Goal: Task Accomplishment & Management: Complete application form

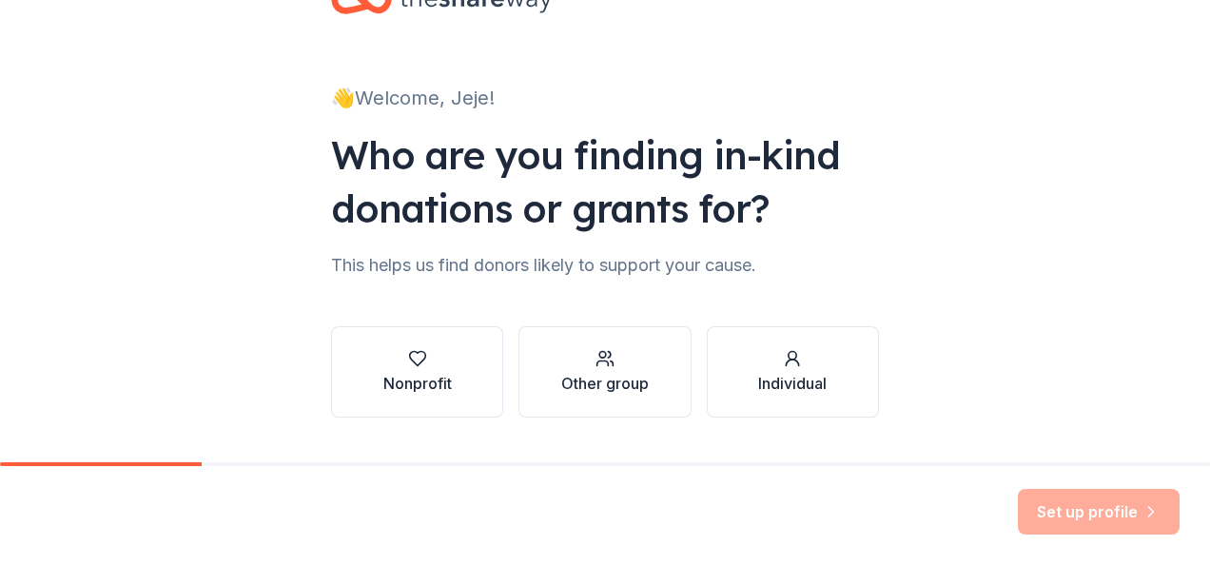
scroll to position [95, 0]
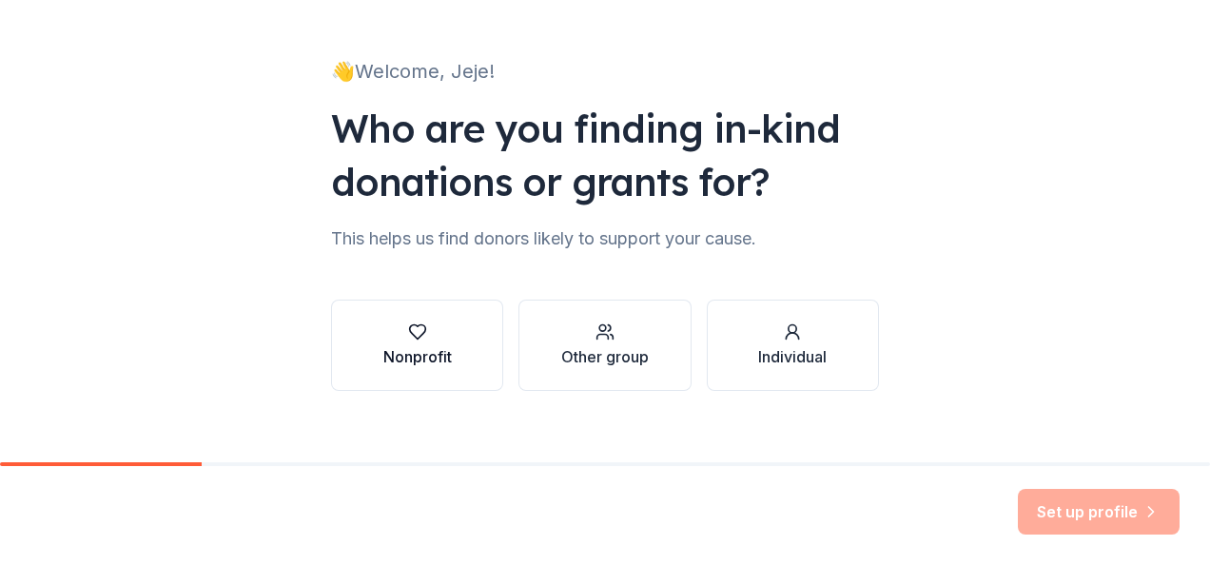
click at [407, 345] on div "Nonprofit" at bounding box center [417, 356] width 69 height 23
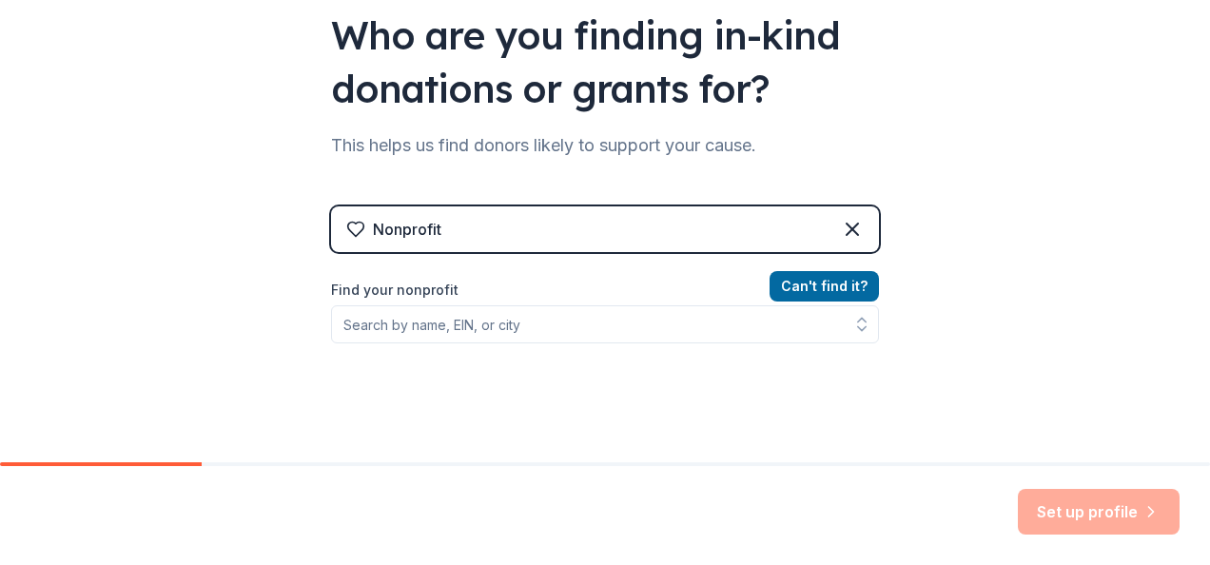
scroll to position [190, 0]
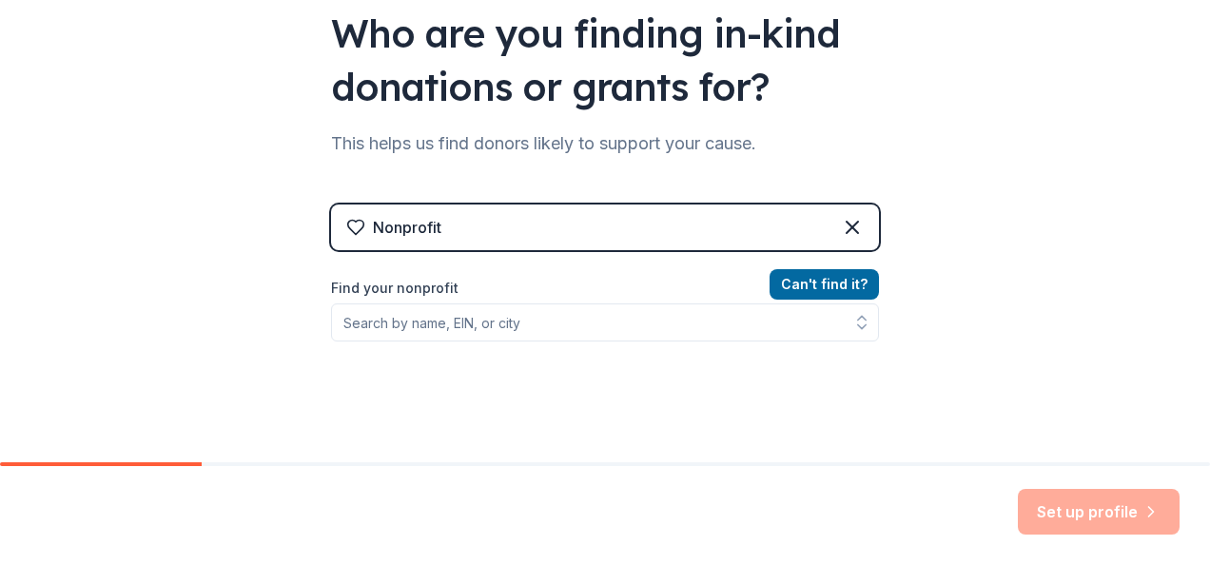
click at [438, 225] on div "Nonprofit" at bounding box center [605, 228] width 548 height 46
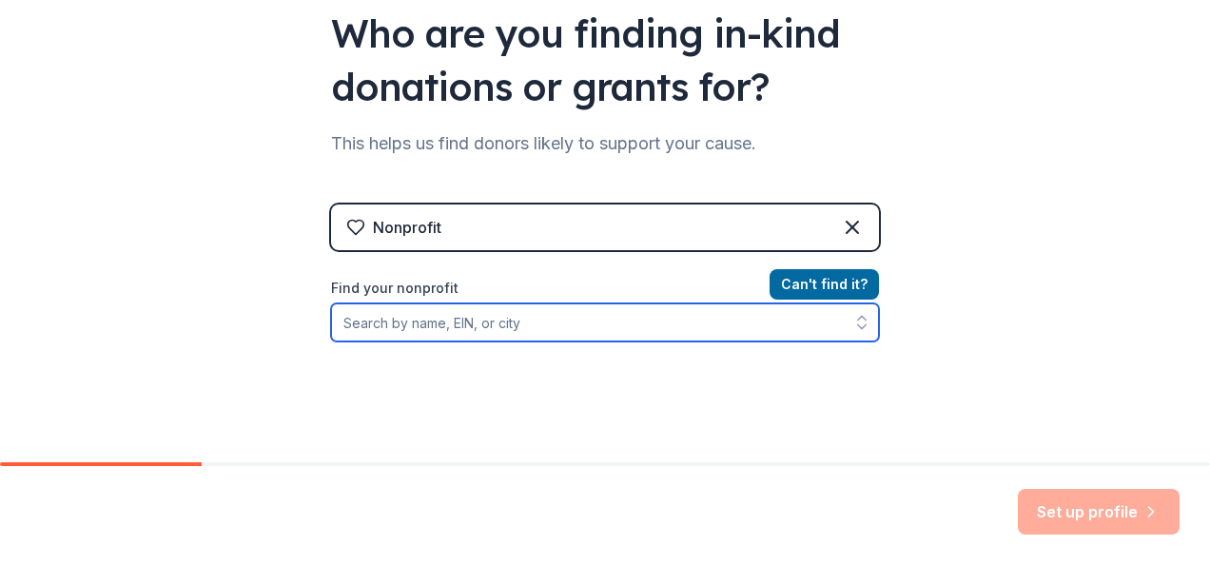
click at [337, 321] on input "Find your nonprofit" at bounding box center [605, 323] width 548 height 38
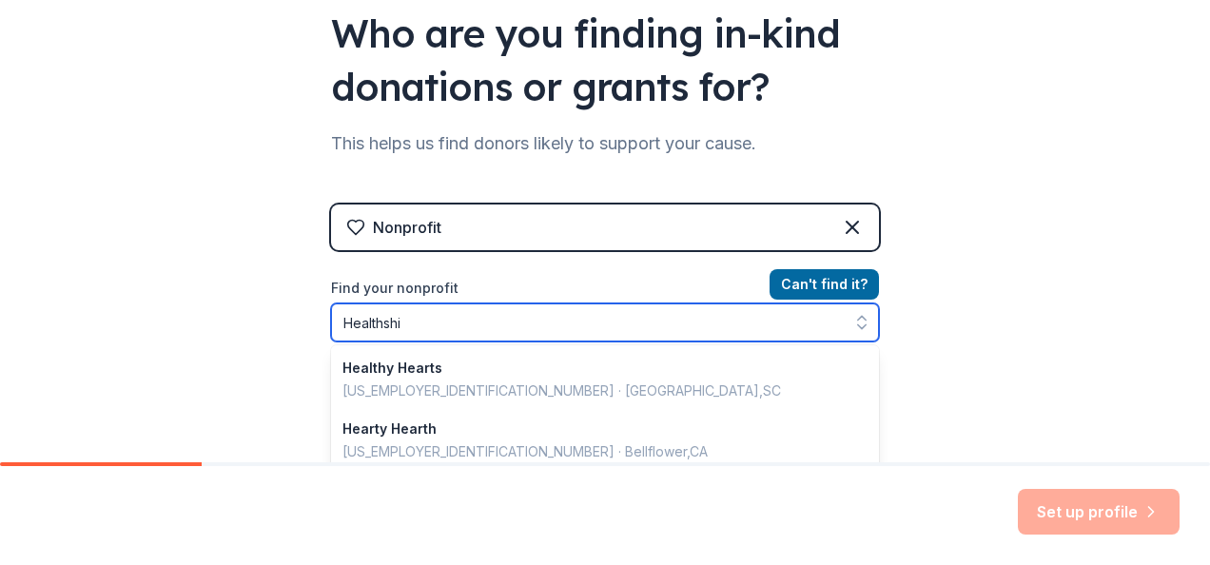
type input "Healthship"
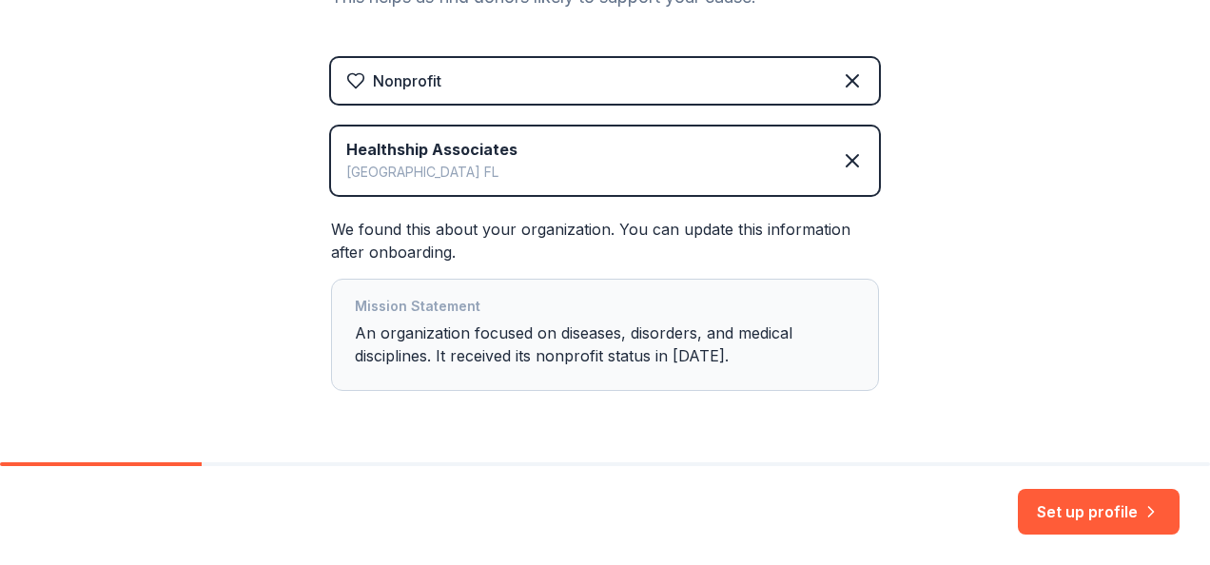
scroll to position [299, 0]
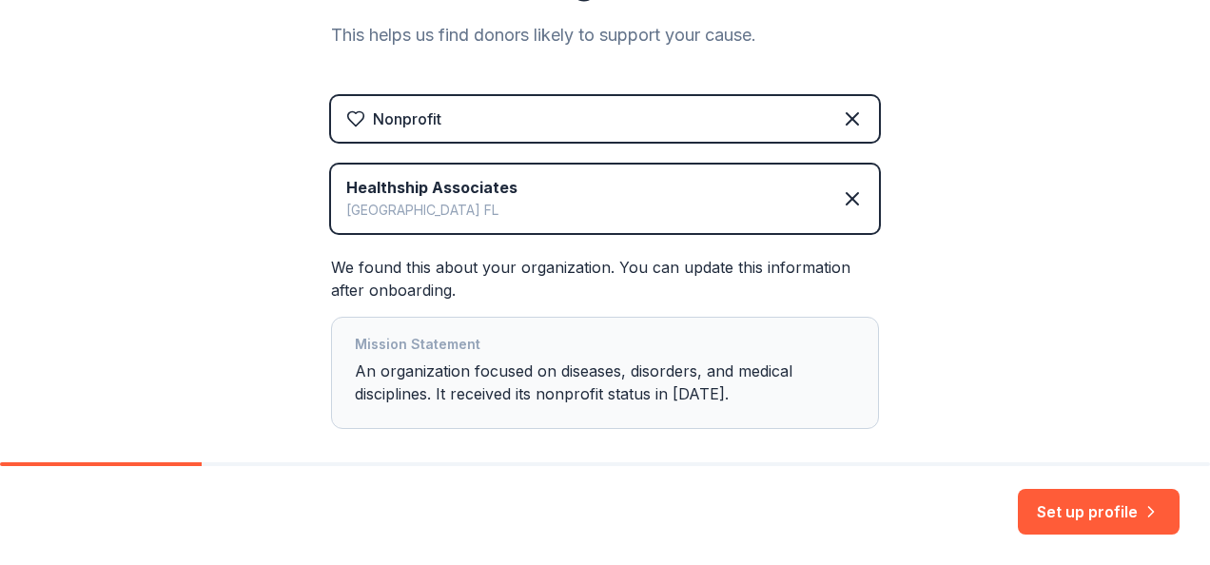
click at [714, 394] on div "Mission Statement An organization focused on diseases, disorders, and medical d…" at bounding box center [605, 373] width 500 height 80
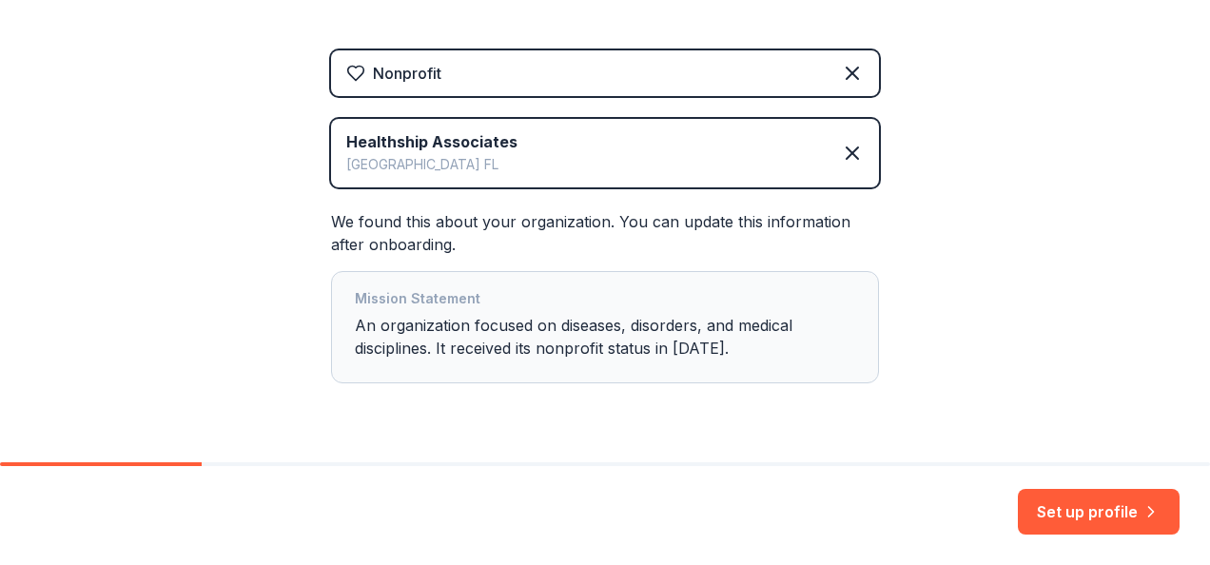
scroll to position [394, 0]
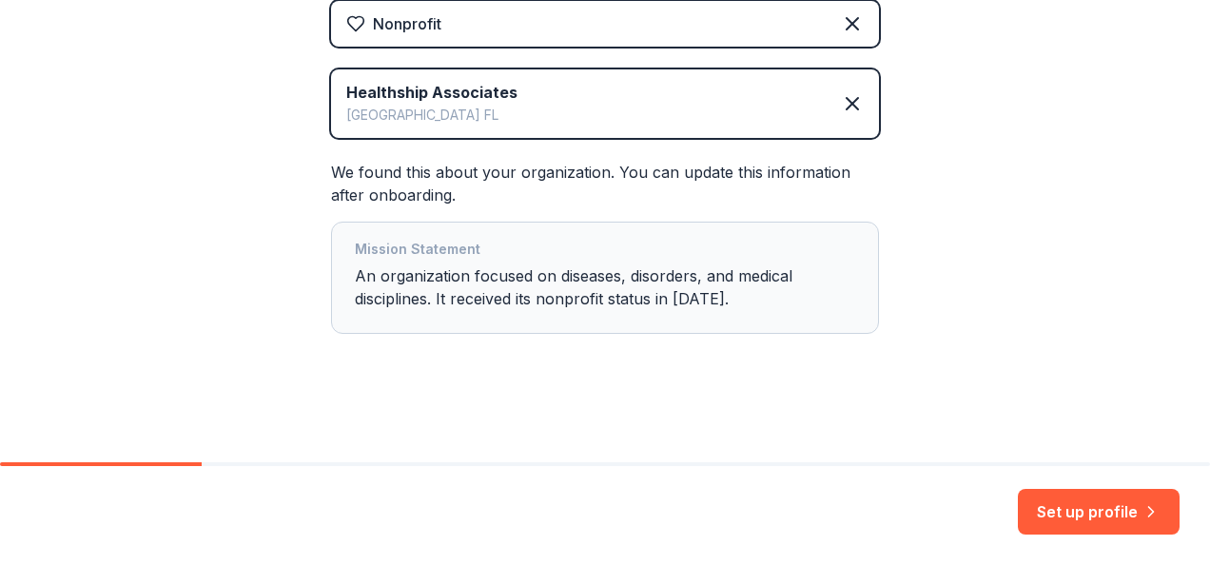
click at [734, 295] on div "Mission Statement An organization focused on diseases, disorders, and medical d…" at bounding box center [605, 278] width 500 height 80
click at [694, 301] on div "Mission Statement An organization focused on diseases, disorders, and medical d…" at bounding box center [605, 278] width 500 height 80
drag, startPoint x: 716, startPoint y: 295, endPoint x: 697, endPoint y: 303, distance: 20.5
click at [697, 303] on div "Mission Statement An organization focused on diseases, disorders, and medical d…" at bounding box center [605, 278] width 500 height 80
drag, startPoint x: 697, startPoint y: 303, endPoint x: 736, endPoint y: 301, distance: 39.1
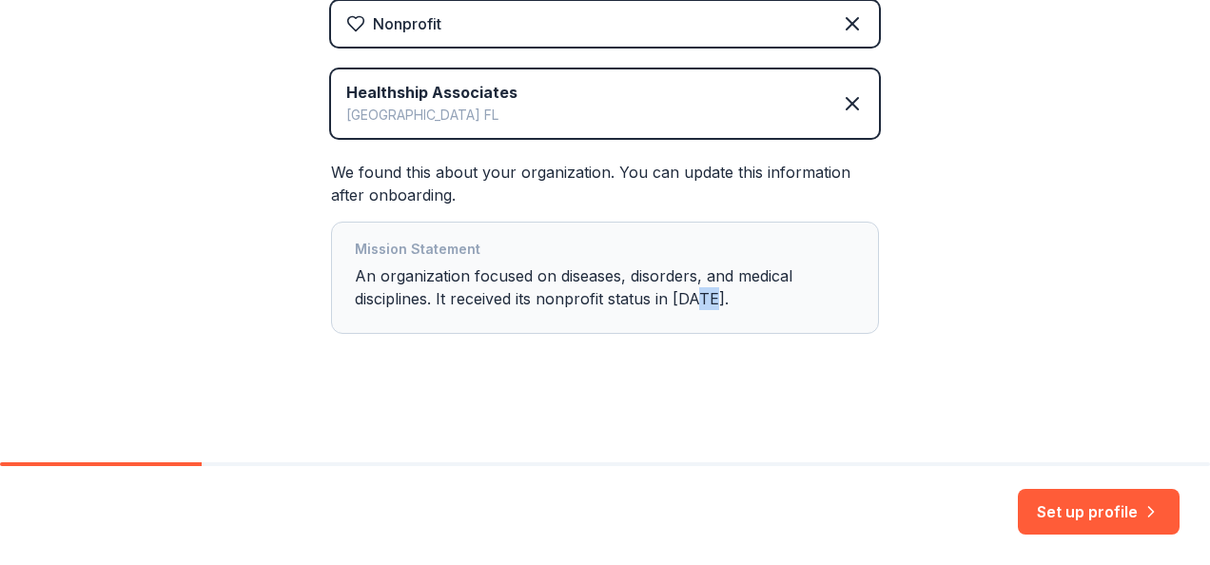
click at [736, 301] on div "Mission Statement An organization focused on diseases, disorders, and medical d…" at bounding box center [605, 278] width 500 height 80
drag, startPoint x: 369, startPoint y: 274, endPoint x: 386, endPoint y: 271, distance: 17.4
click at [370, 274] on div "Mission Statement An organization focused on diseases, disorders, and medical d…" at bounding box center [605, 278] width 500 height 80
click at [371, 276] on div "Mission Statement An organization focused on diseases, disorders, and medical d…" at bounding box center [605, 278] width 500 height 80
drag, startPoint x: 457, startPoint y: 277, endPoint x: 582, endPoint y: 276, distance: 125.6
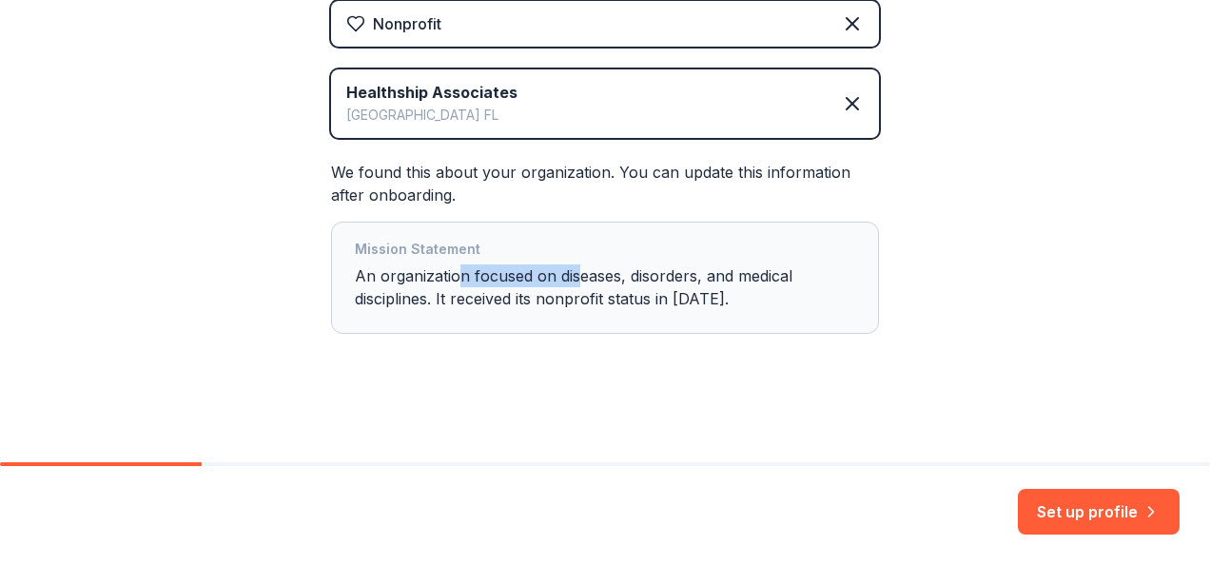
click at [582, 276] on div "Mission Statement An organization focused on diseases, disorders, and medical d…" at bounding box center [605, 278] width 500 height 80
drag, startPoint x: 582, startPoint y: 276, endPoint x: 759, endPoint y: 287, distance: 177.4
click at [760, 287] on div "Mission Statement An organization focused on diseases, disorders, and medical d…" at bounding box center [605, 278] width 500 height 80
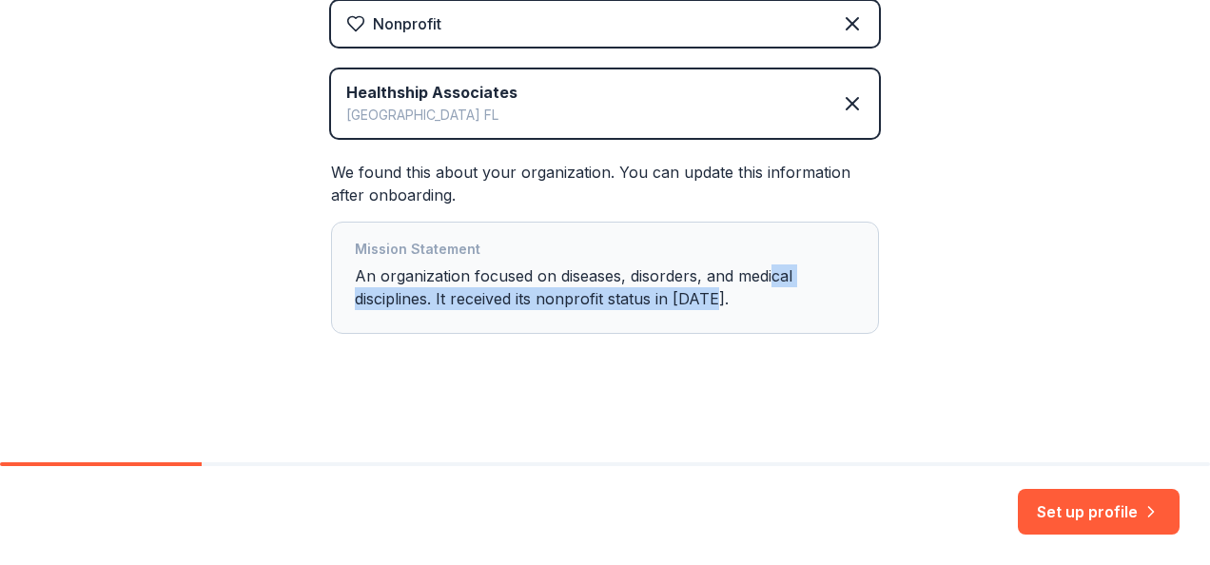
drag, startPoint x: 759, startPoint y: 287, endPoint x: 761, endPoint y: 303, distance: 15.3
click at [759, 288] on div "Mission Statement An organization focused on diseases, disorders, and medical d…" at bounding box center [605, 278] width 500 height 80
click at [797, 311] on div "Mission Statement An organization focused on diseases, disorders, and medical d…" at bounding box center [605, 278] width 500 height 80
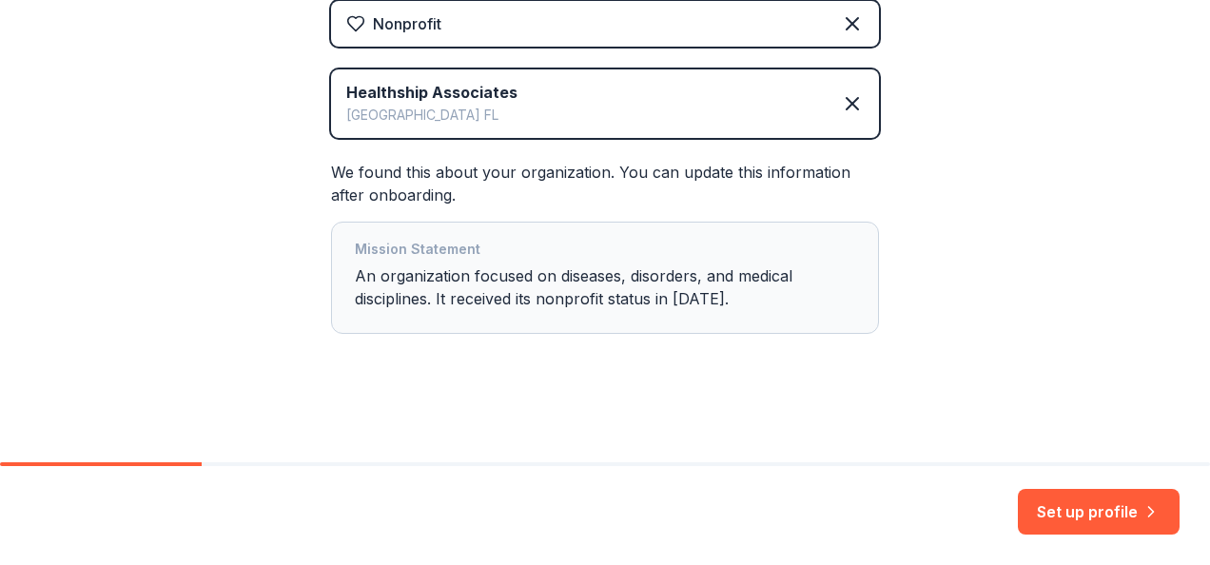
click at [838, 242] on div "Mission Statement" at bounding box center [605, 251] width 500 height 27
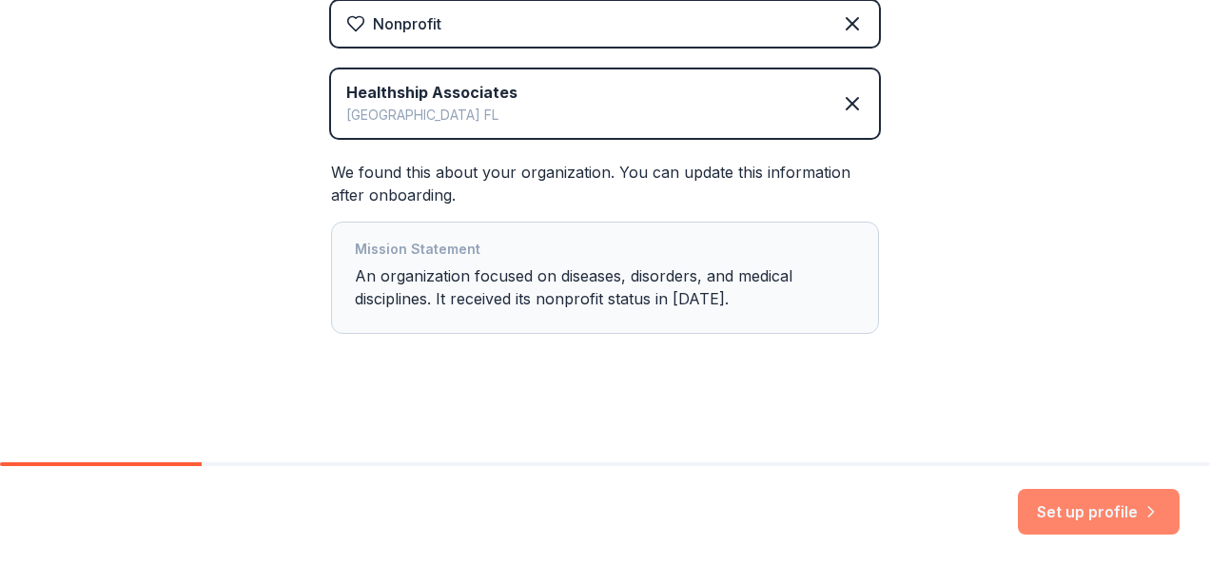
click at [1100, 504] on button "Set up profile" at bounding box center [1099, 512] width 162 height 46
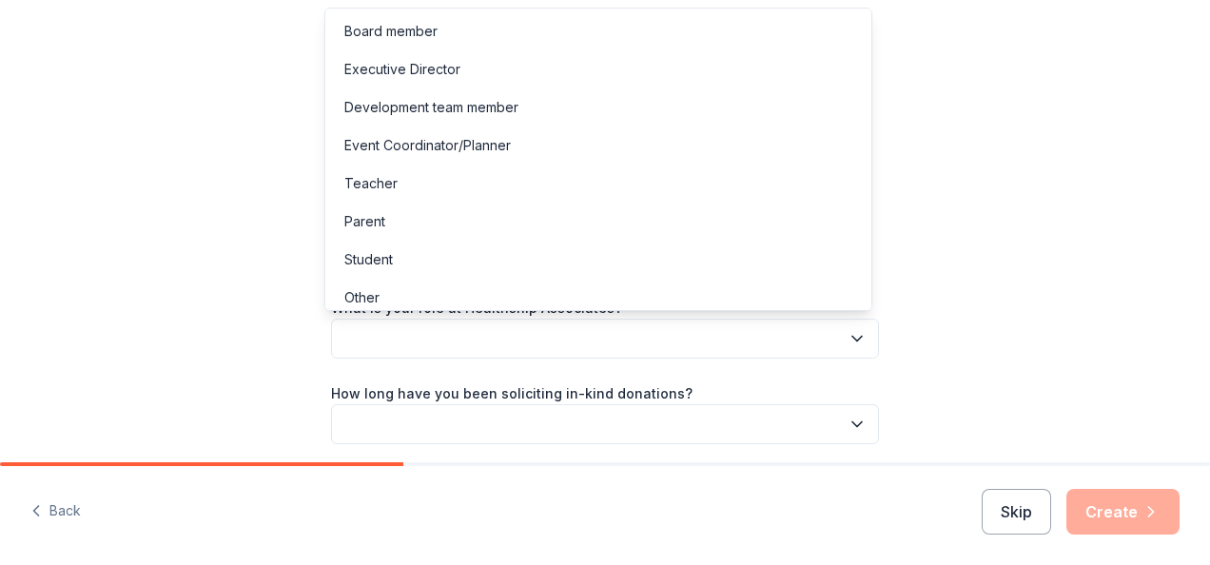
click at [853, 341] on icon "button" at bounding box center [858, 339] width 10 height 5
click at [405, 70] on div "Executive Director" at bounding box center [402, 69] width 116 height 23
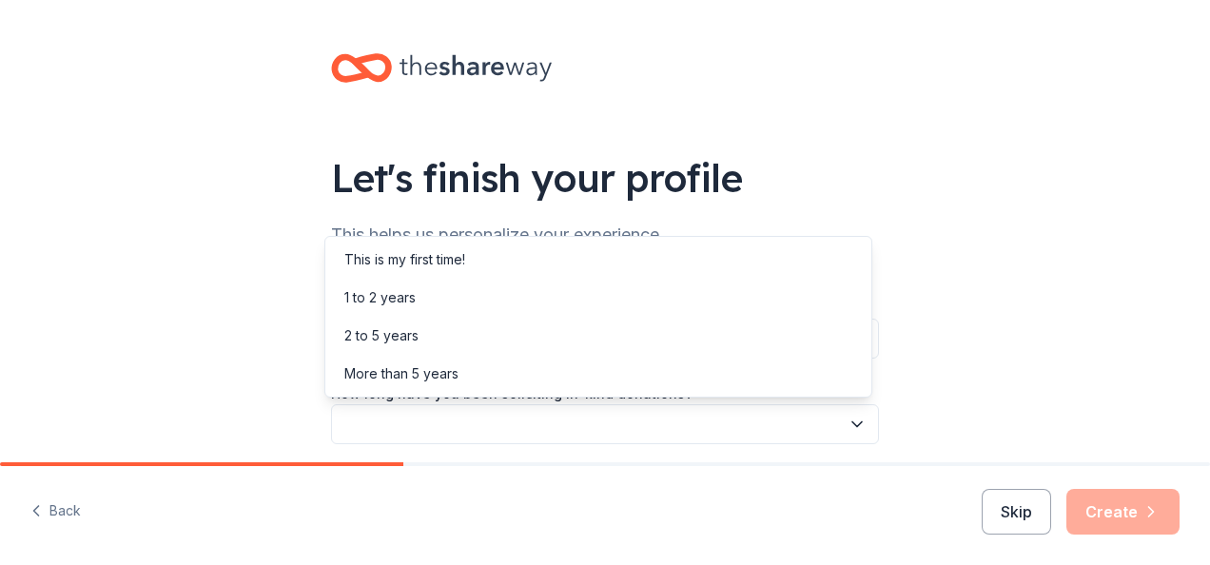
click at [853, 425] on icon "button" at bounding box center [858, 424] width 10 height 5
click at [407, 262] on div "This is my first time!" at bounding box center [404, 259] width 121 height 23
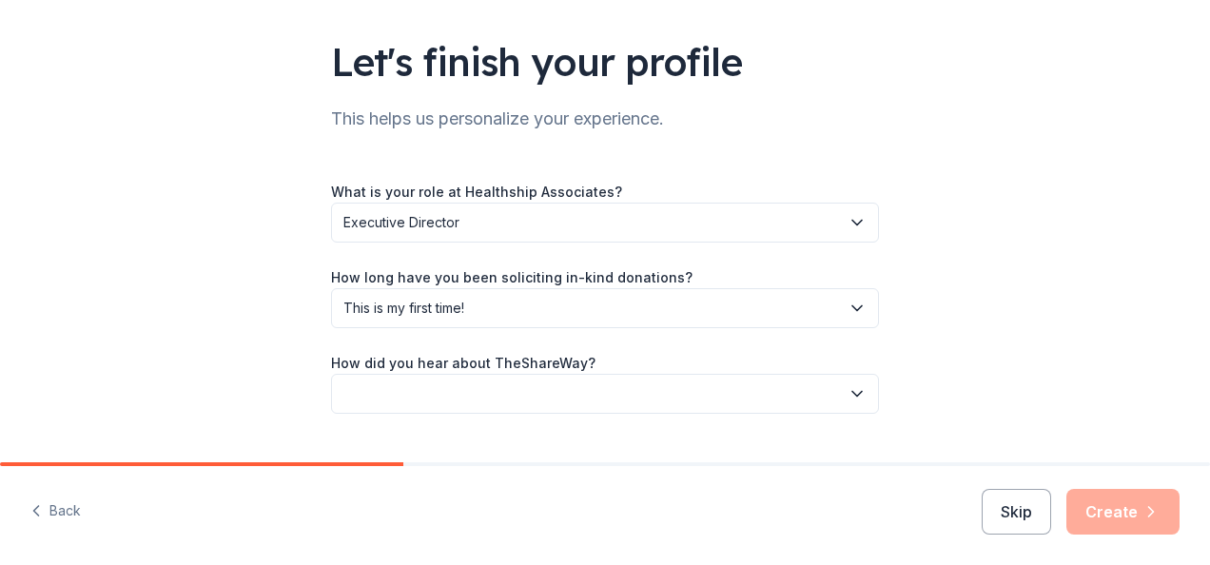
scroll to position [159, 0]
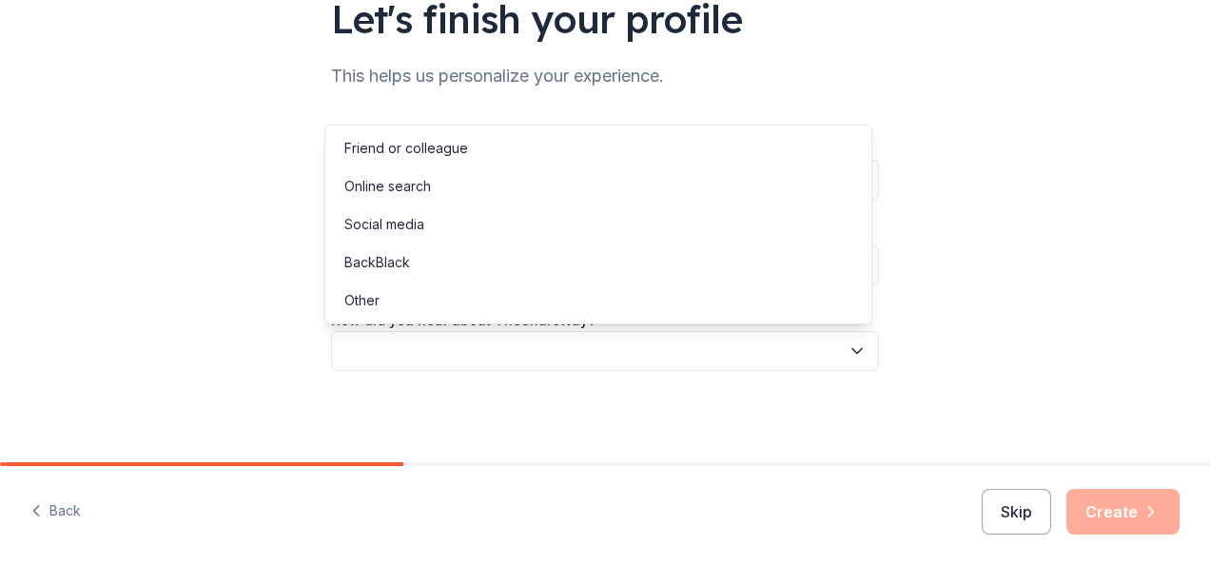
click at [849, 350] on icon "button" at bounding box center [857, 351] width 19 height 19
click at [371, 181] on div "Online search" at bounding box center [387, 186] width 87 height 23
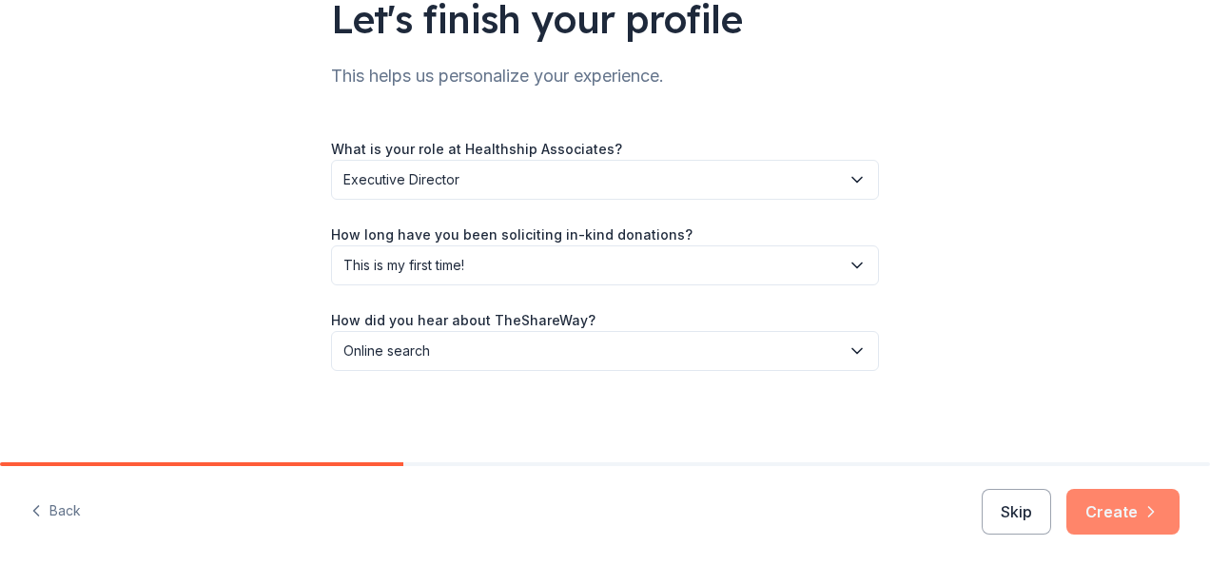
click at [1133, 502] on button "Create" at bounding box center [1123, 512] width 113 height 46
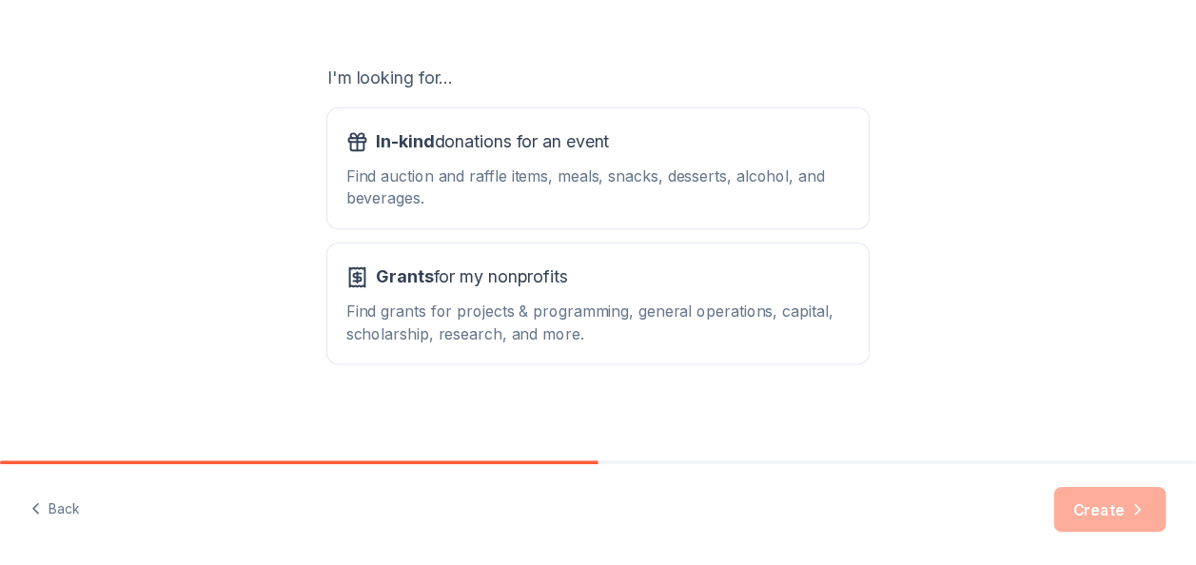
scroll to position [305, 0]
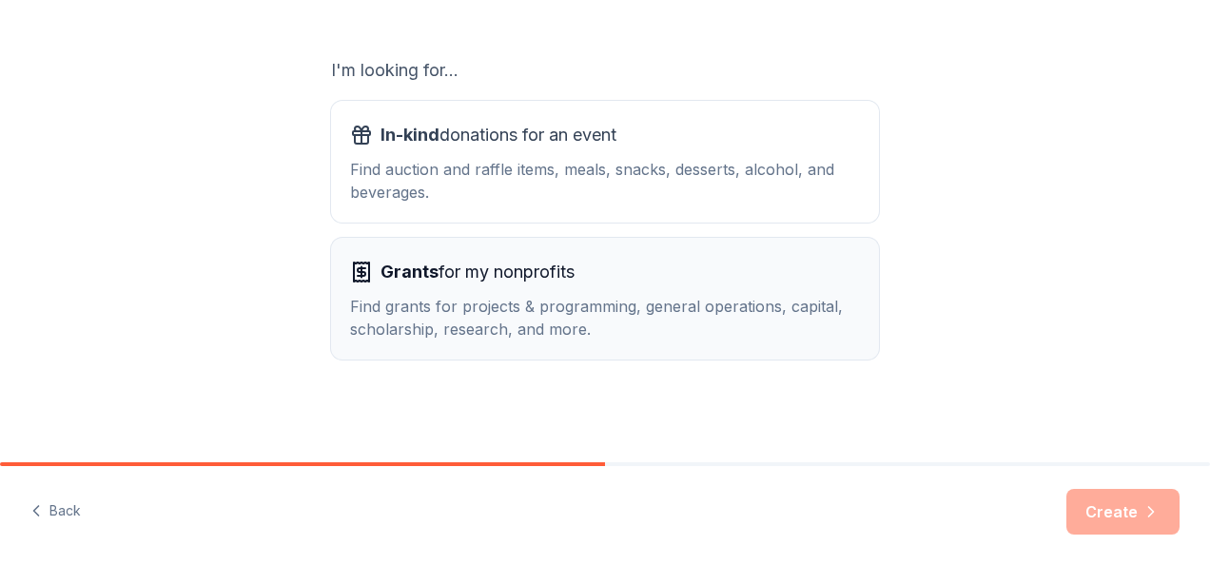
click at [365, 269] on icon "button" at bounding box center [361, 272] width 23 height 23
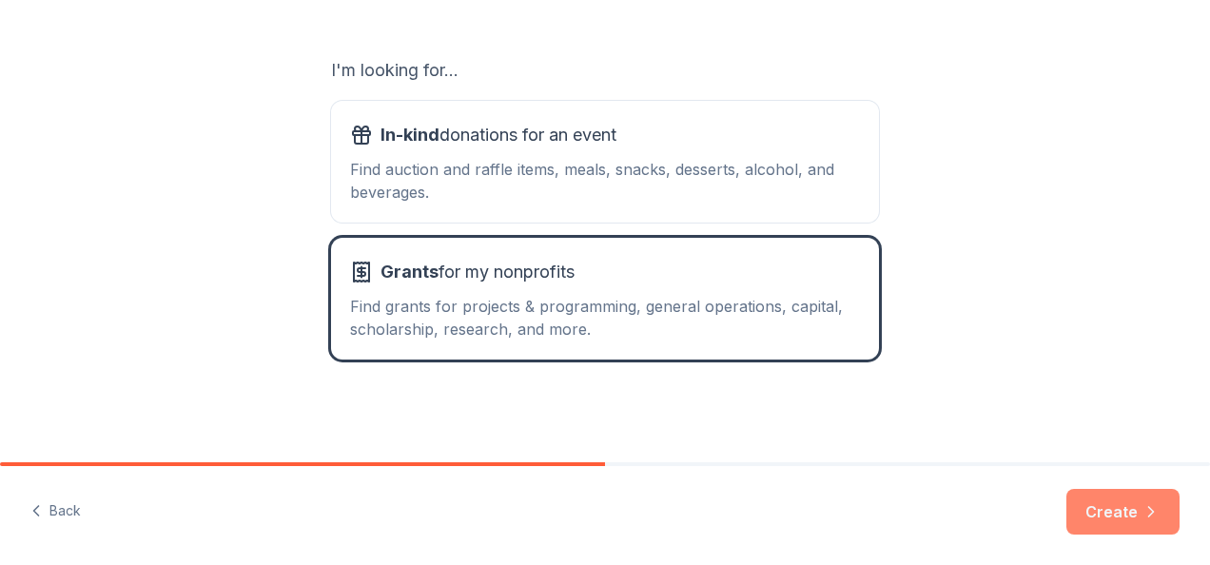
click at [1125, 514] on button "Create" at bounding box center [1123, 512] width 113 height 46
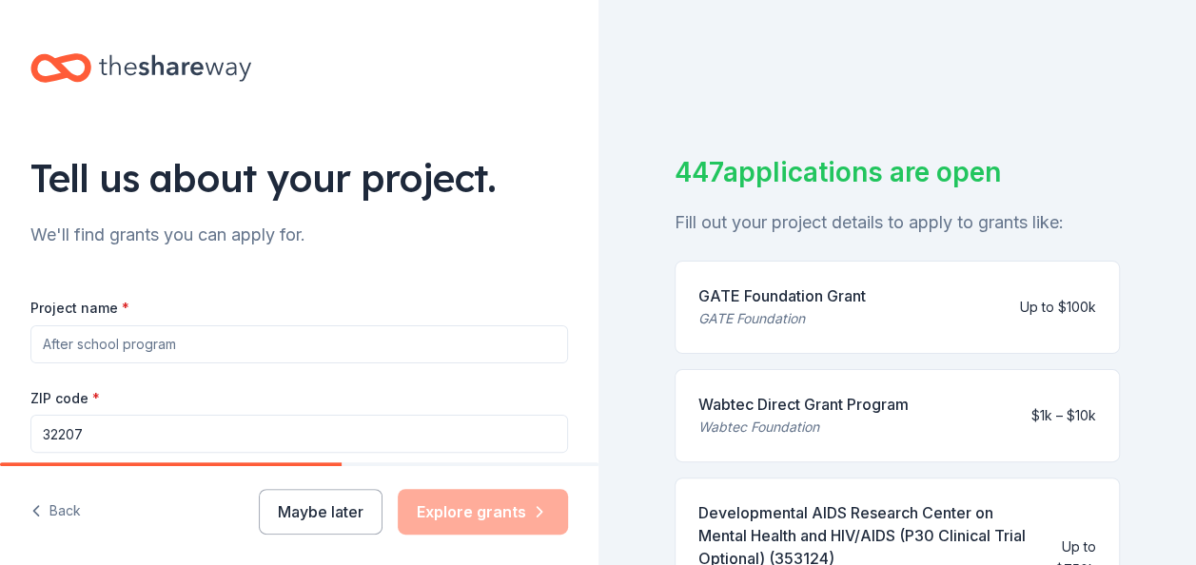
paste input "(Project HIV/AIDS, HCV, SUDs Educational Services)"
click at [42, 342] on input "(Project HIV/AIDS, HCV, SUDs Educational Services)" at bounding box center [299, 344] width 538 height 38
paste input "PHASES"
type input "PHASES (Project HIV/AIDS, HCV, SUDs Educational Services)"
click at [118, 429] on input "32207" at bounding box center [299, 434] width 538 height 38
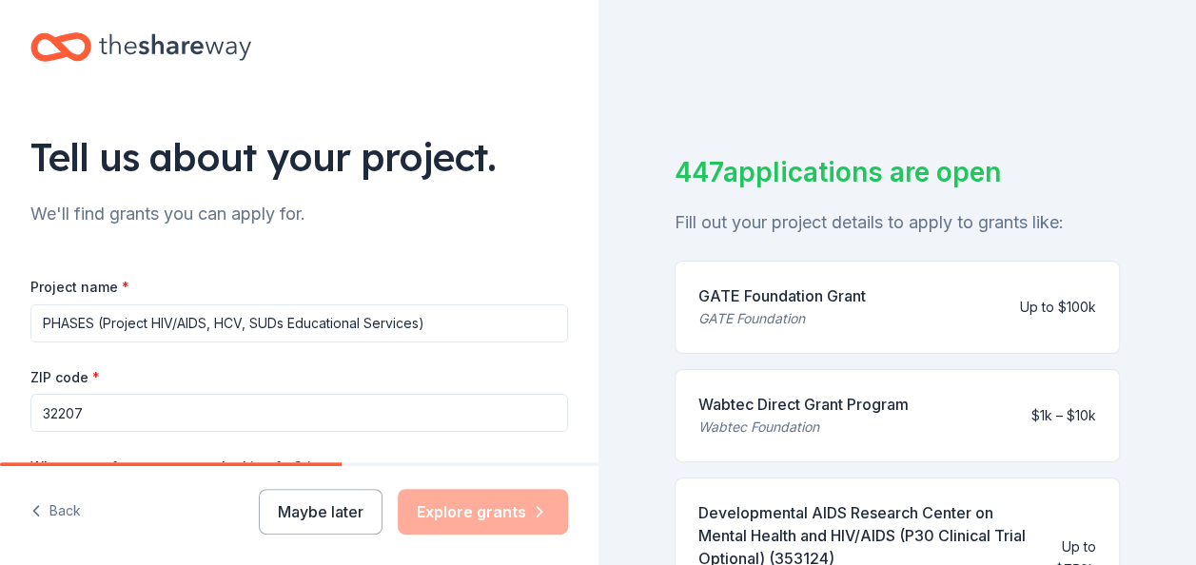
scroll to position [38, 0]
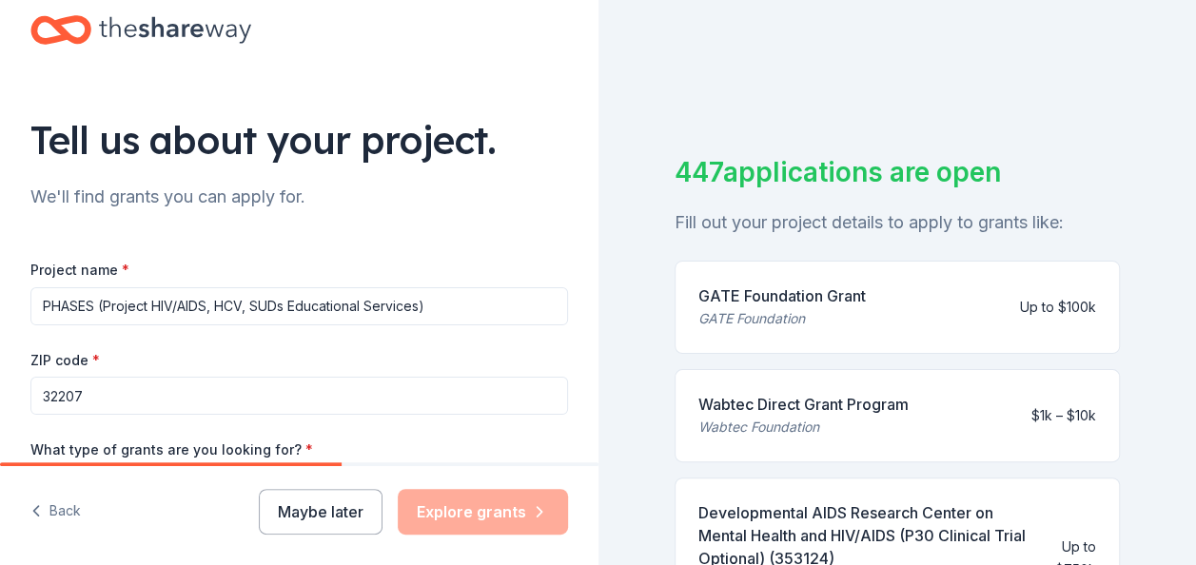
drag, startPoint x: 619, startPoint y: 350, endPoint x: 622, endPoint y: 363, distance: 13.6
click at [620, 354] on div "447 applications are open Fill out your project details to apply to grants like…" at bounding box center [898, 282] width 599 height 565
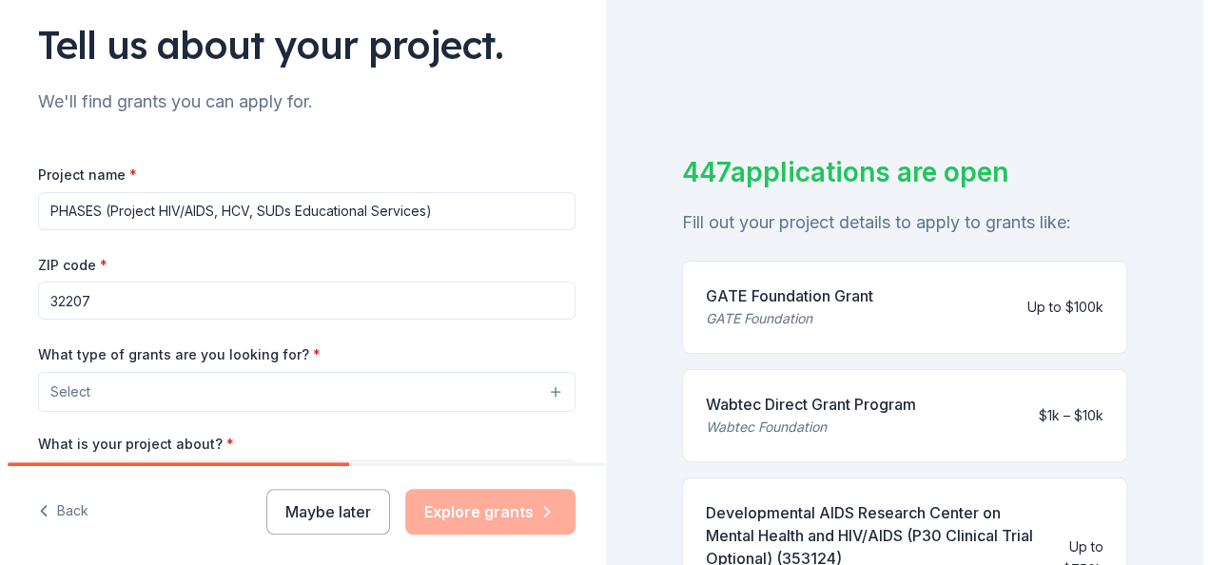
scroll to position [228, 0]
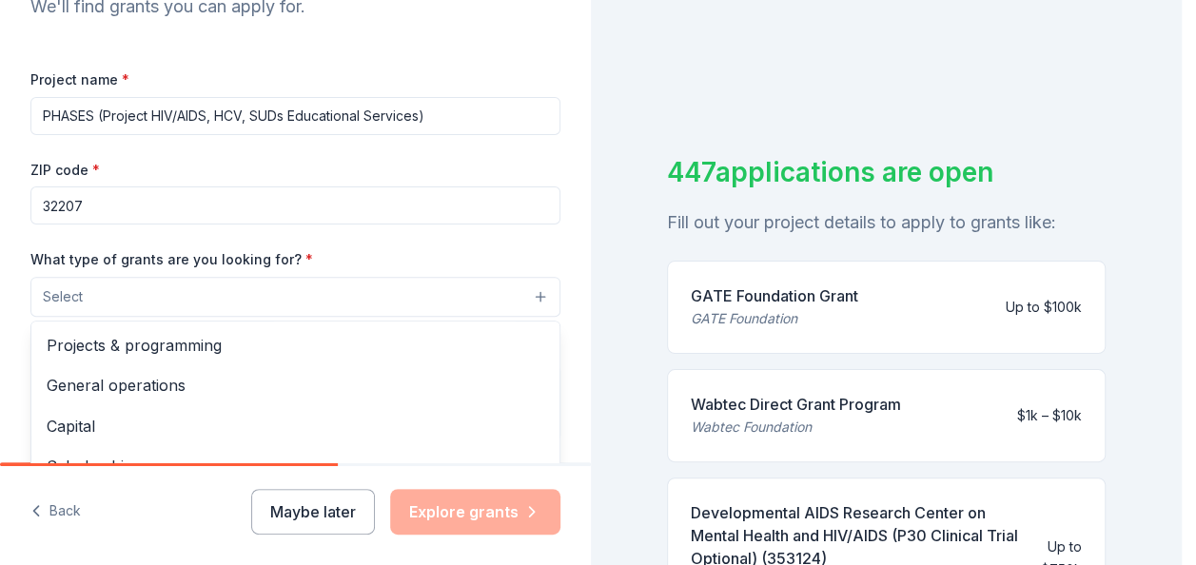
click at [534, 297] on button "Select" at bounding box center [295, 297] width 530 height 40
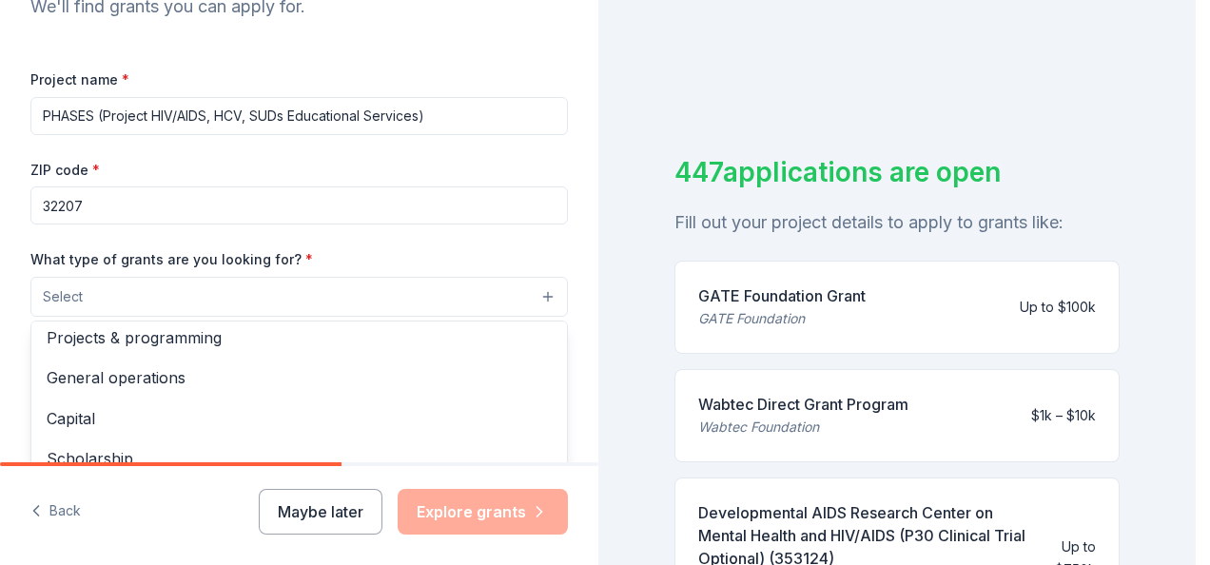
scroll to position [0, 0]
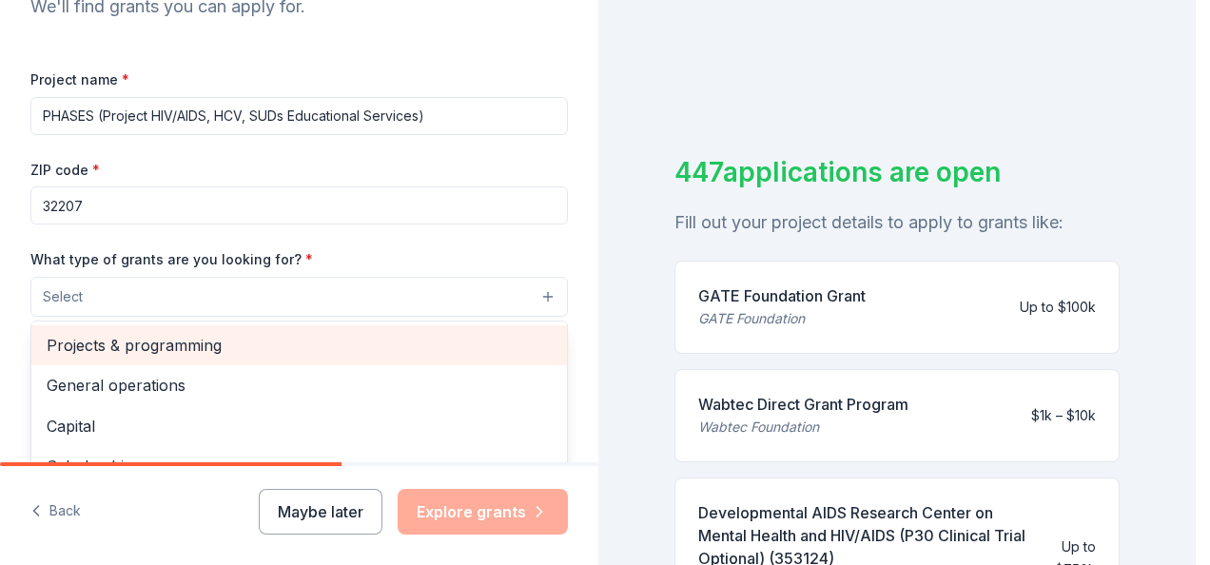
click at [119, 336] on span "Projects & programming" at bounding box center [299, 345] width 505 height 25
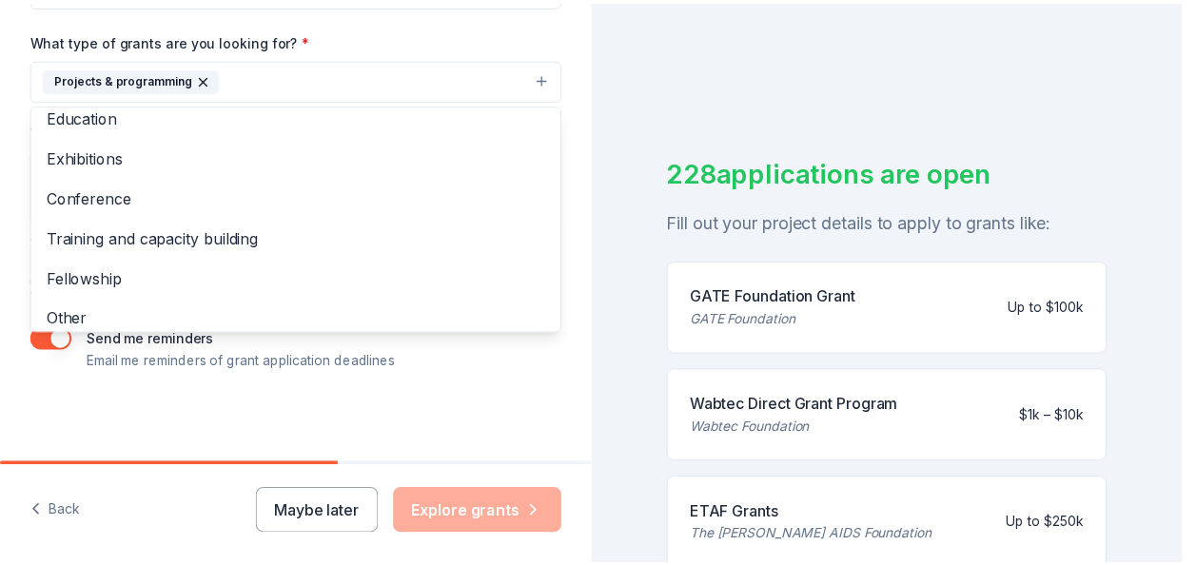
scroll to position [184, 0]
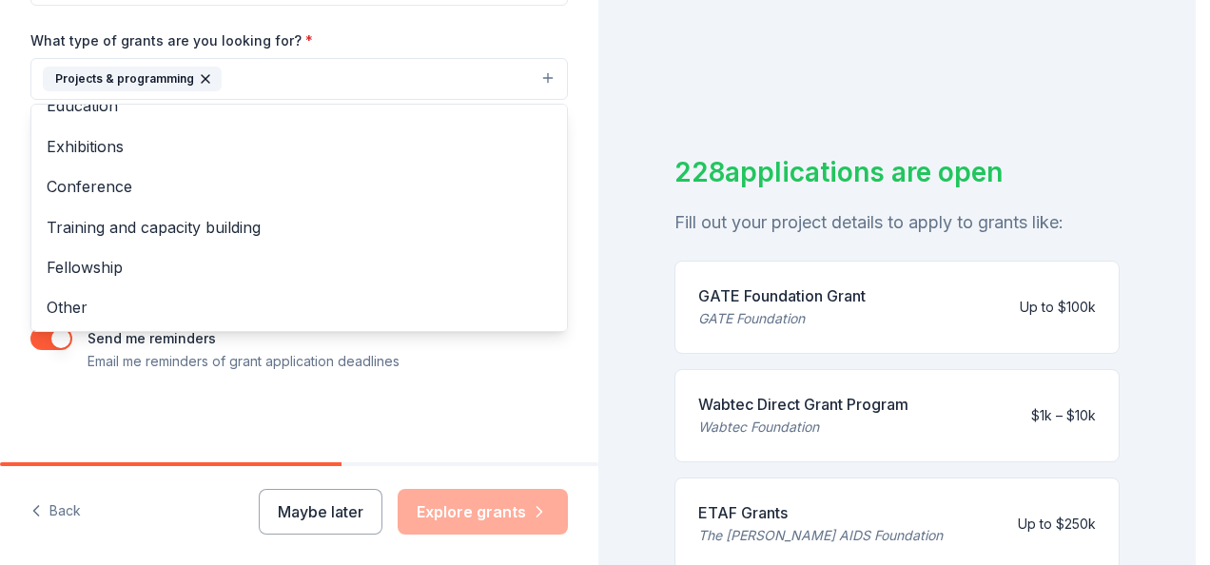
click at [576, 144] on div "Tell us about your project. We'll find grants you can apply for. Project name *…" at bounding box center [299, 9] width 599 height 912
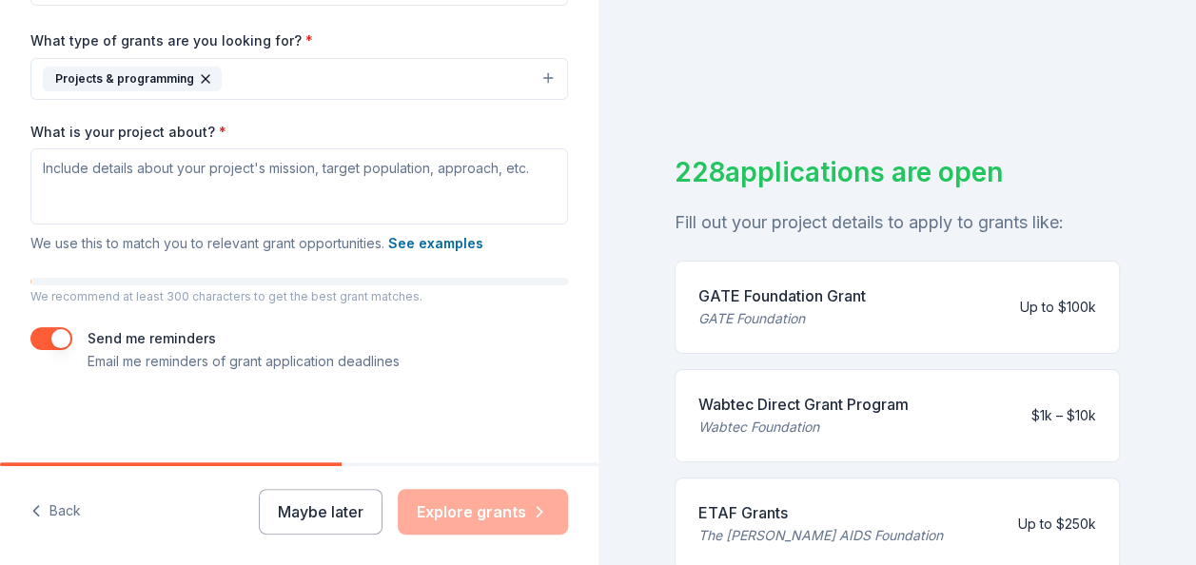
scroll to position [352, 0]
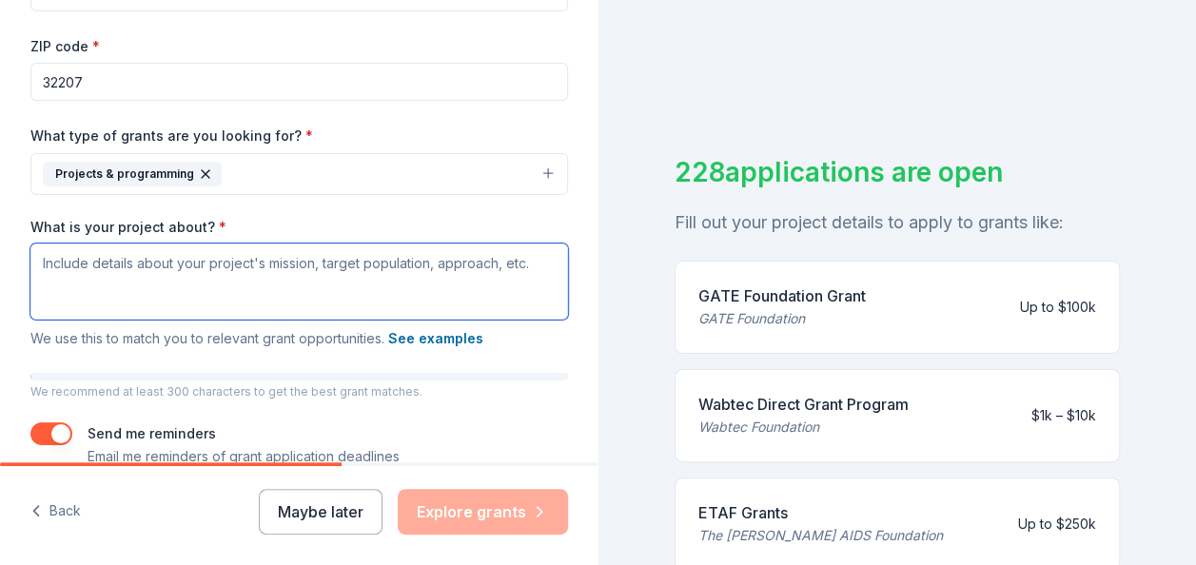
click at [227, 295] on textarea "What is your project about? *" at bounding box center [299, 282] width 538 height 76
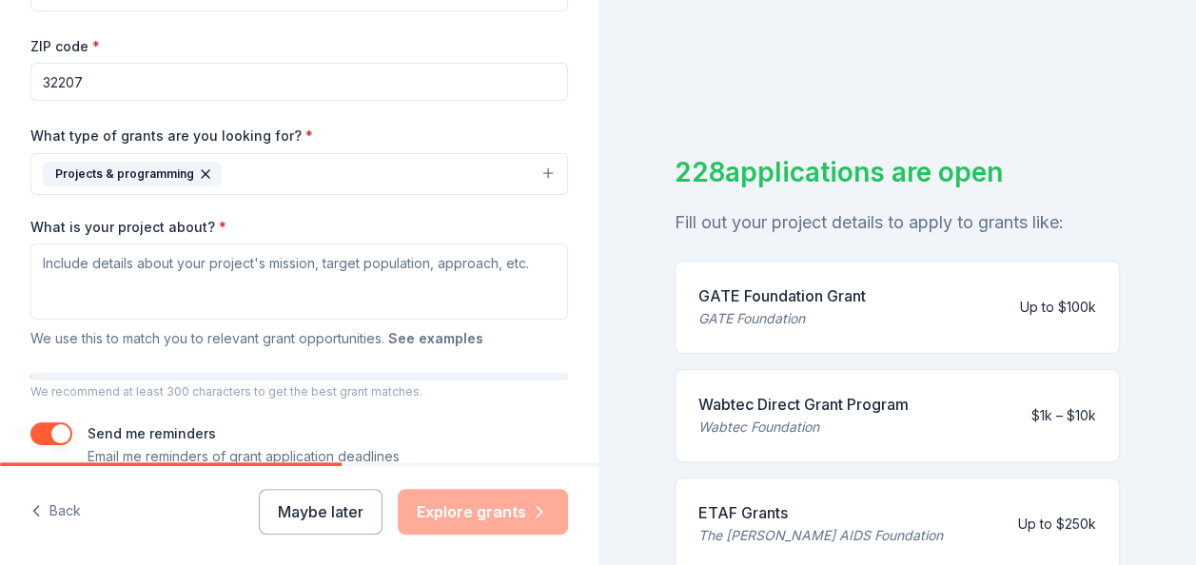
click at [439, 333] on button "See examples" at bounding box center [435, 338] width 95 height 23
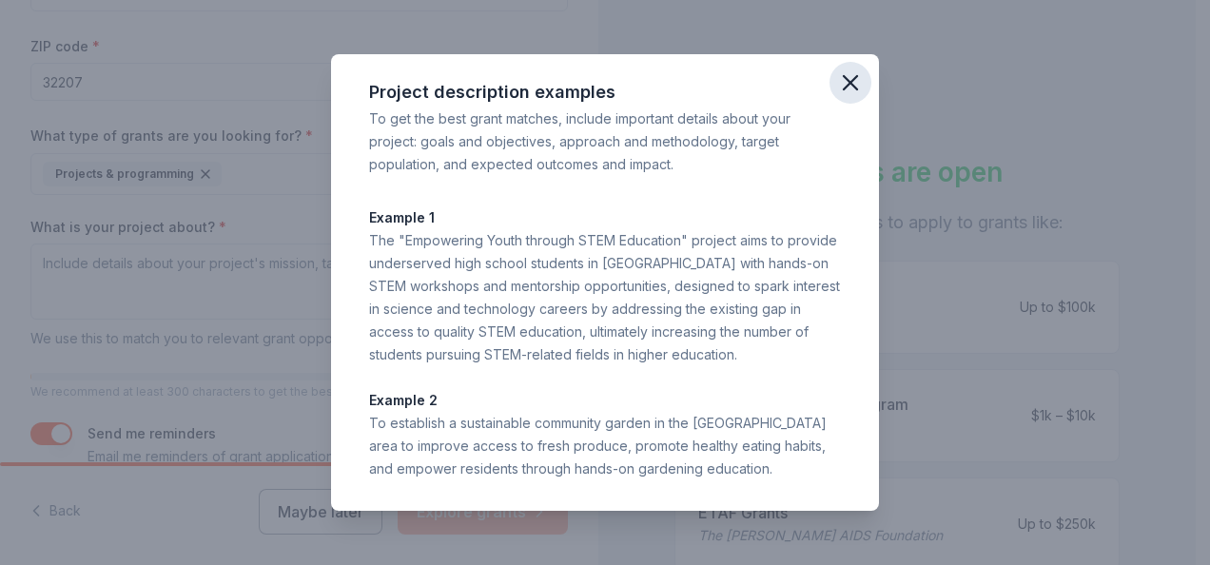
click at [849, 78] on icon "button" at bounding box center [850, 82] width 27 height 27
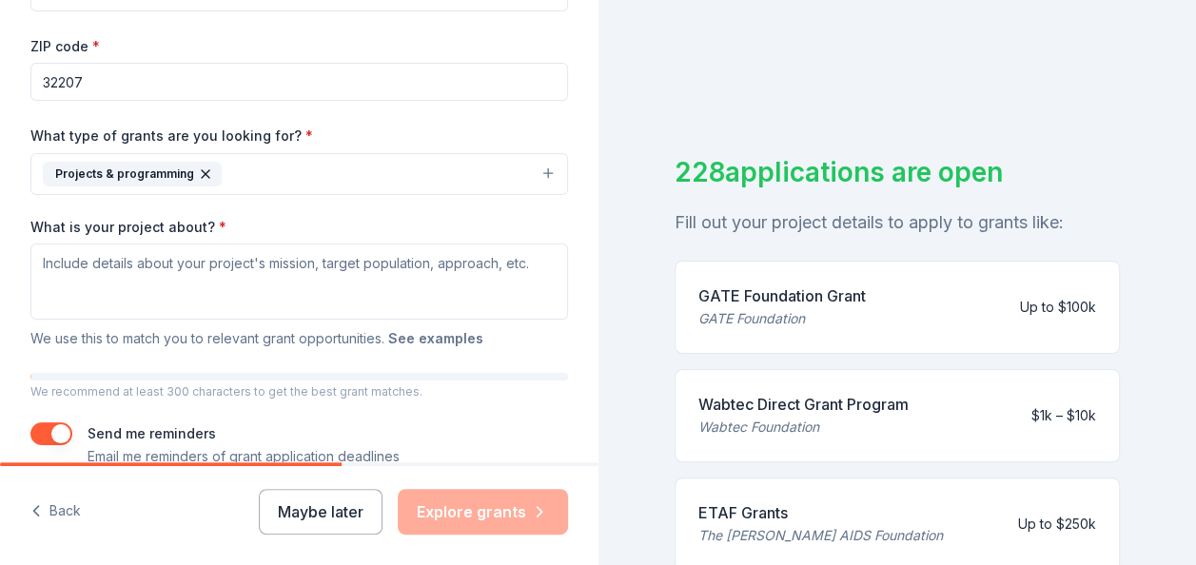
click at [447, 331] on button "See examples" at bounding box center [435, 338] width 95 height 23
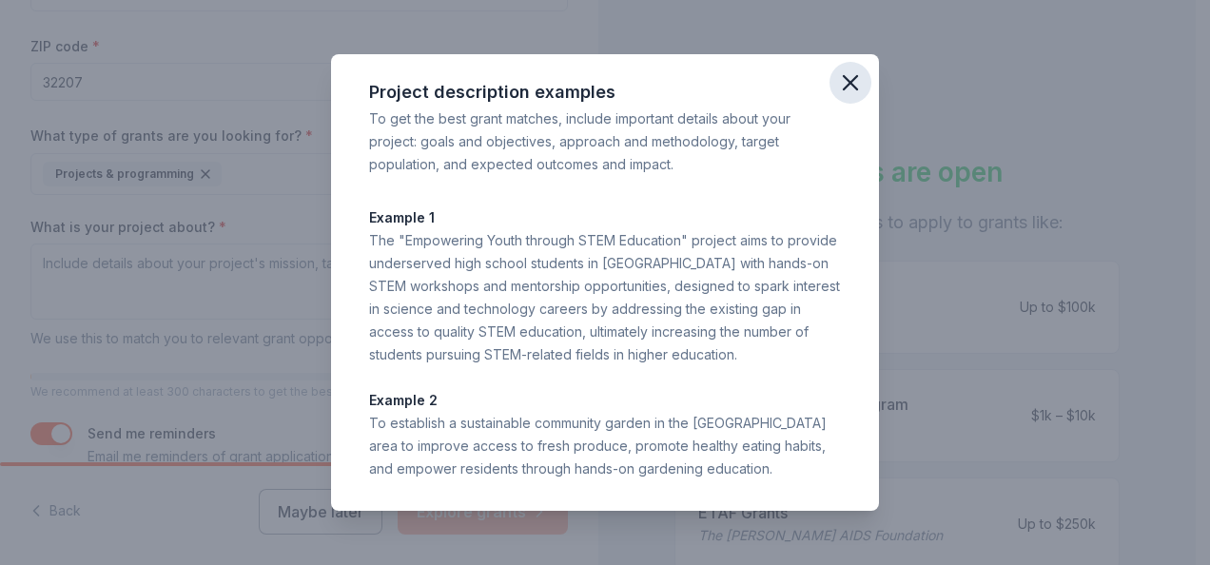
click at [851, 78] on icon "button" at bounding box center [850, 82] width 27 height 27
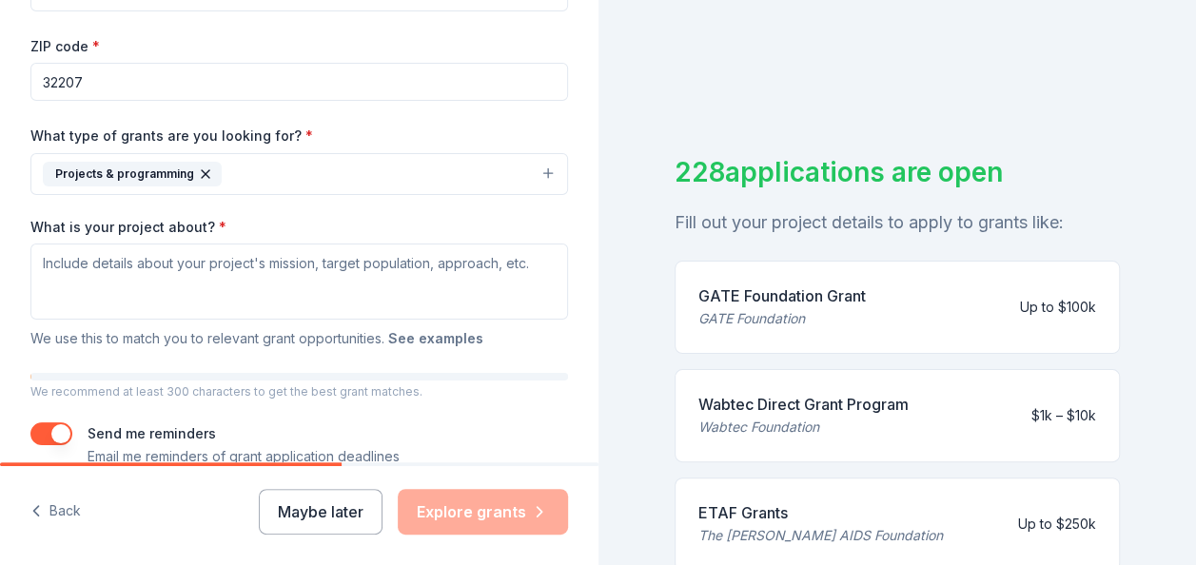
click at [422, 335] on button "See examples" at bounding box center [435, 338] width 95 height 23
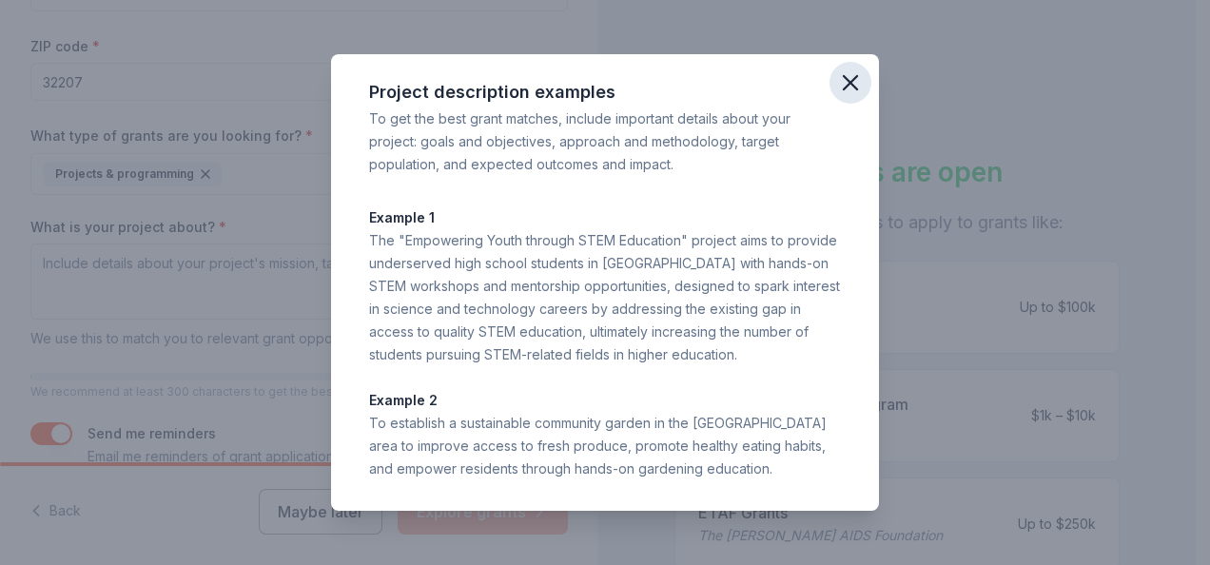
click at [854, 76] on icon "button" at bounding box center [850, 82] width 27 height 27
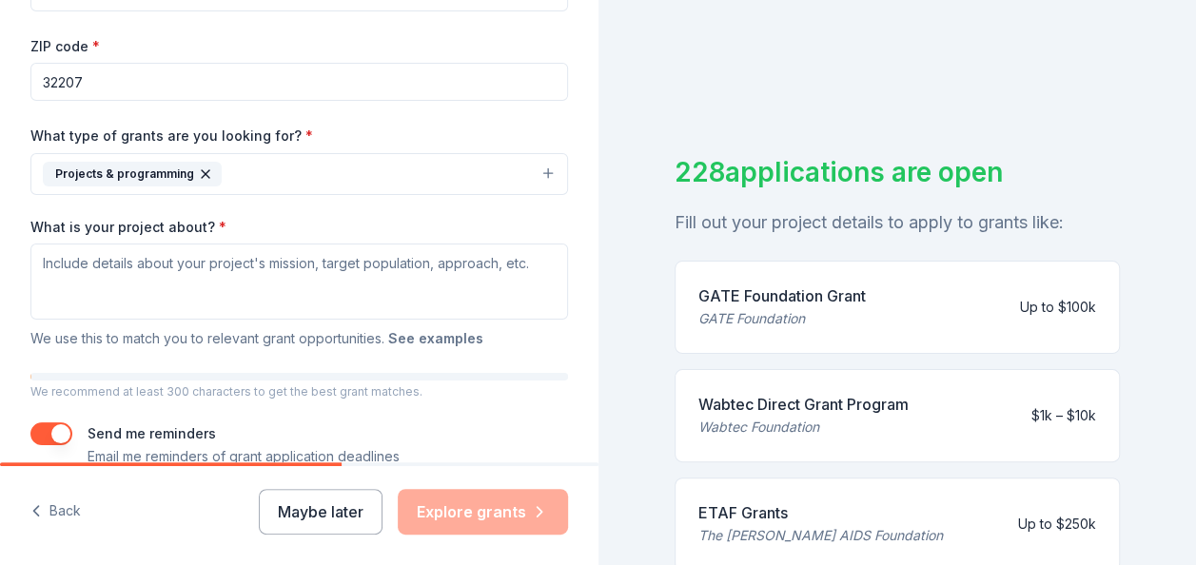
click at [442, 334] on button "See examples" at bounding box center [435, 338] width 95 height 23
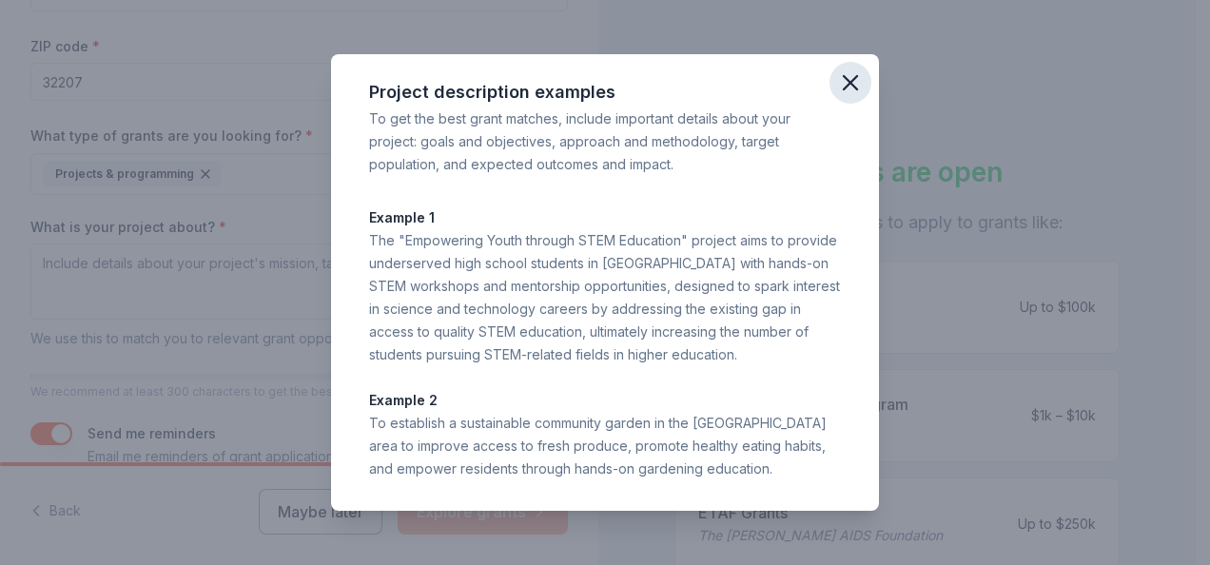
click at [850, 86] on icon "button" at bounding box center [850, 82] width 27 height 27
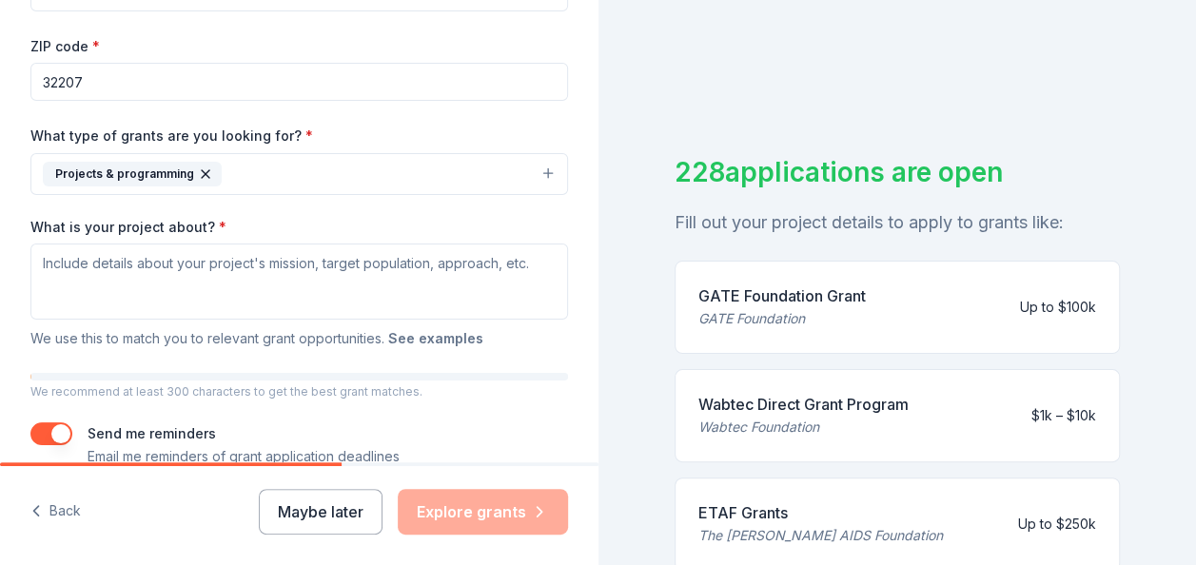
click at [451, 337] on button "See examples" at bounding box center [435, 338] width 95 height 23
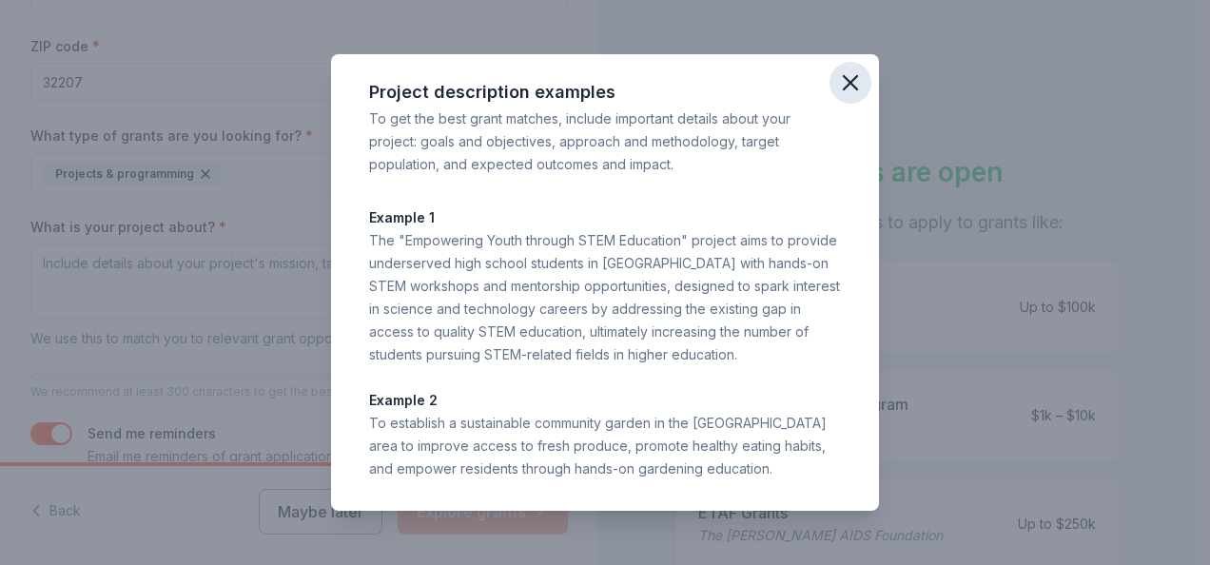
click at [851, 80] on icon "button" at bounding box center [850, 82] width 27 height 27
